Goal: Task Accomplishment & Management: Manage account settings

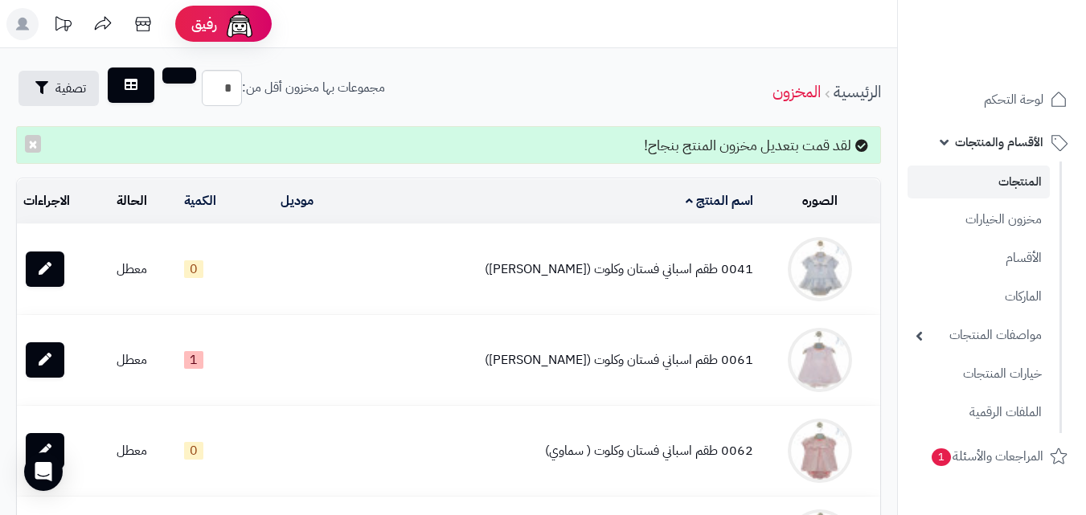
click at [1025, 191] on link "المنتجات" at bounding box center [979, 182] width 142 height 33
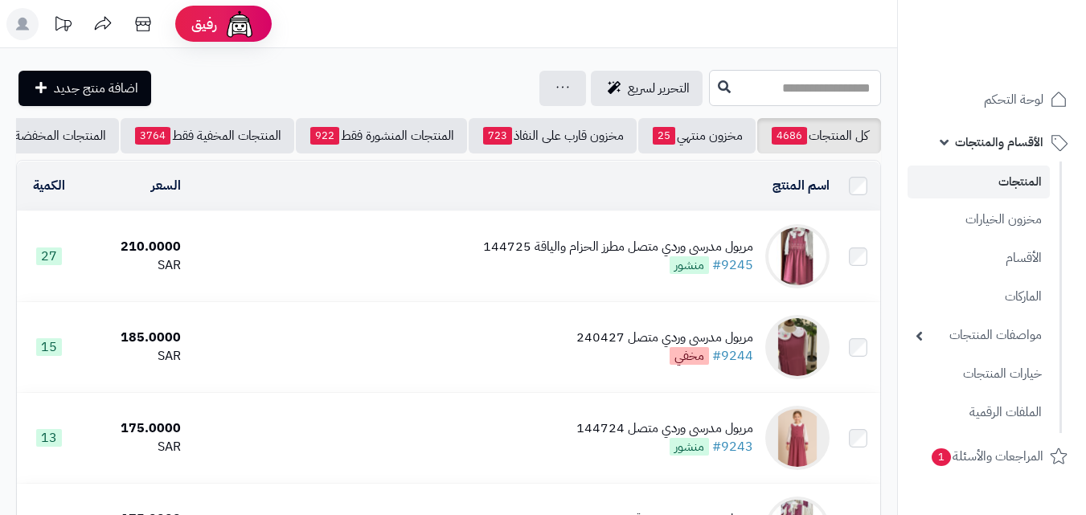
click at [809, 101] on input "text" at bounding box center [795, 88] width 172 height 36
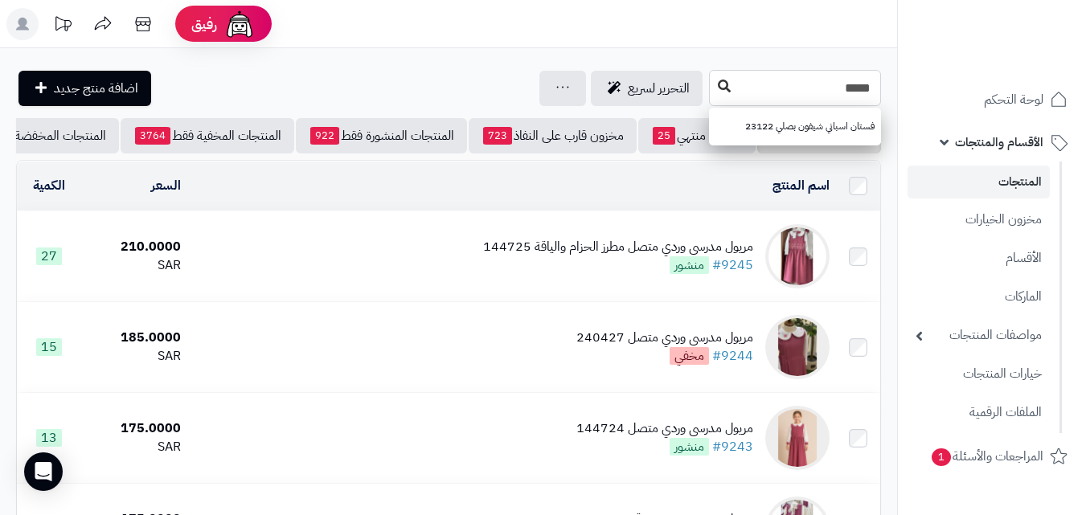
type input "*****"
click at [718, 90] on icon at bounding box center [724, 86] width 13 height 13
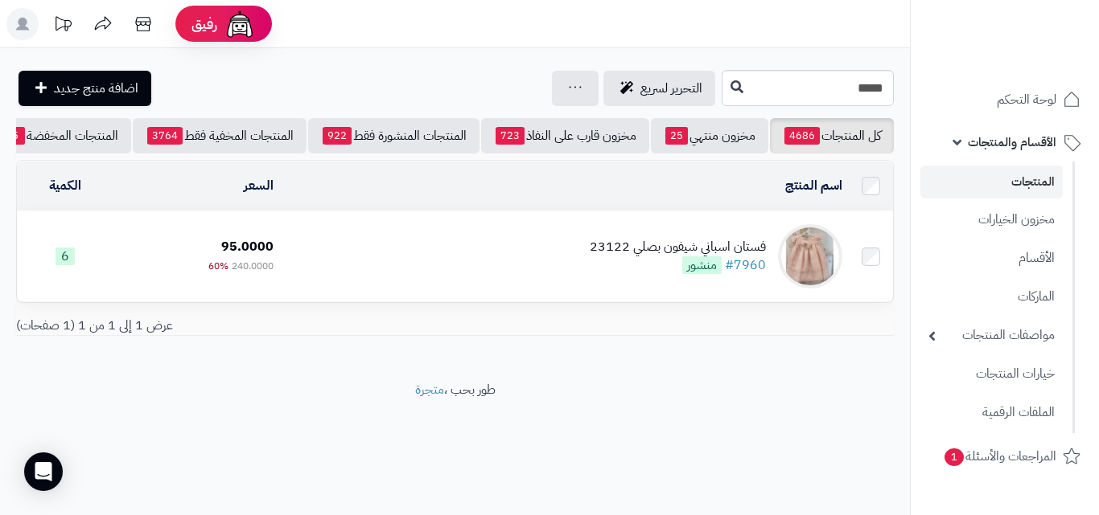
click at [557, 262] on td "فستان اسباني شيفون بصلي 23122 #7960 منشور" at bounding box center [564, 257] width 568 height 90
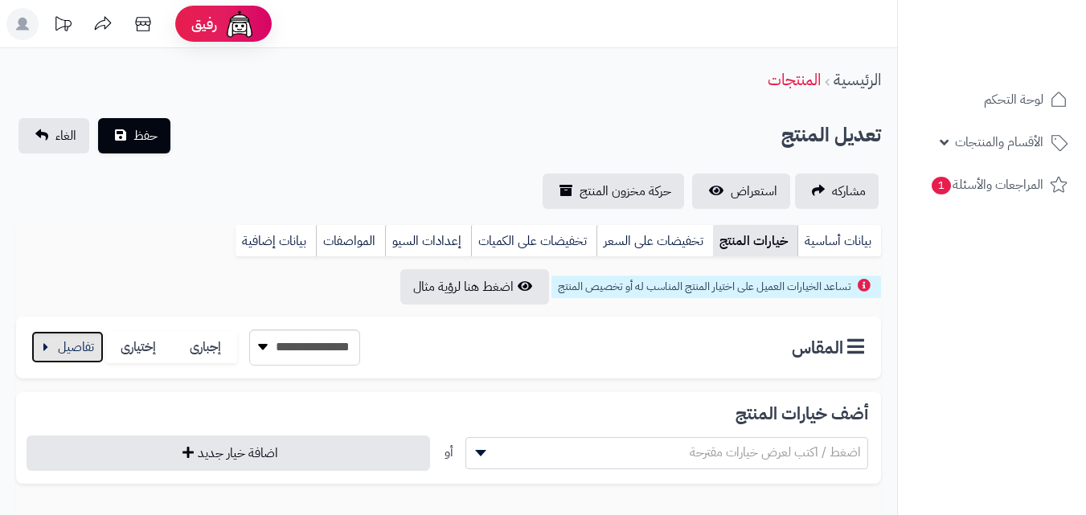
click at [95, 351] on button "button" at bounding box center [67, 347] width 72 height 32
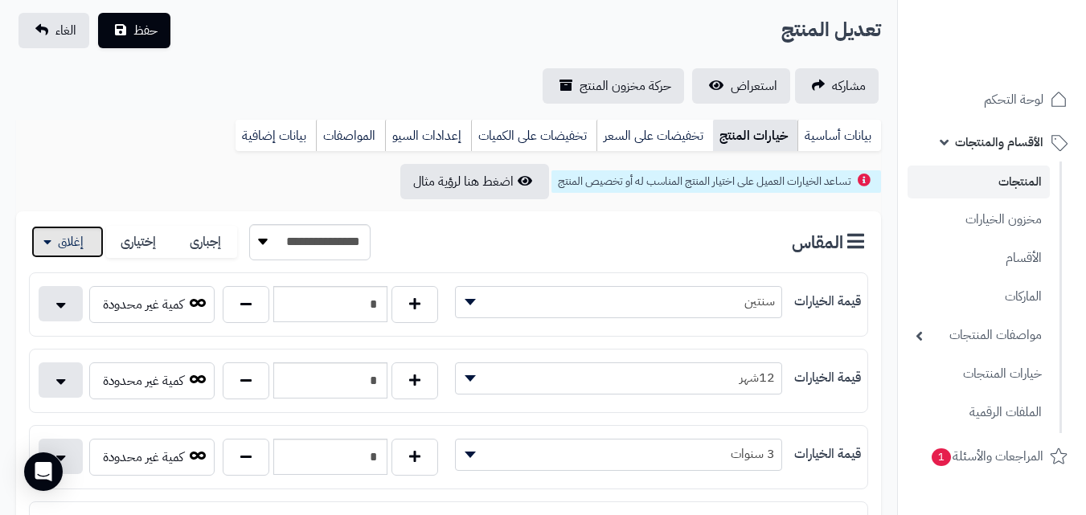
scroll to position [43, 0]
